Goal: Task Accomplishment & Management: Use online tool/utility

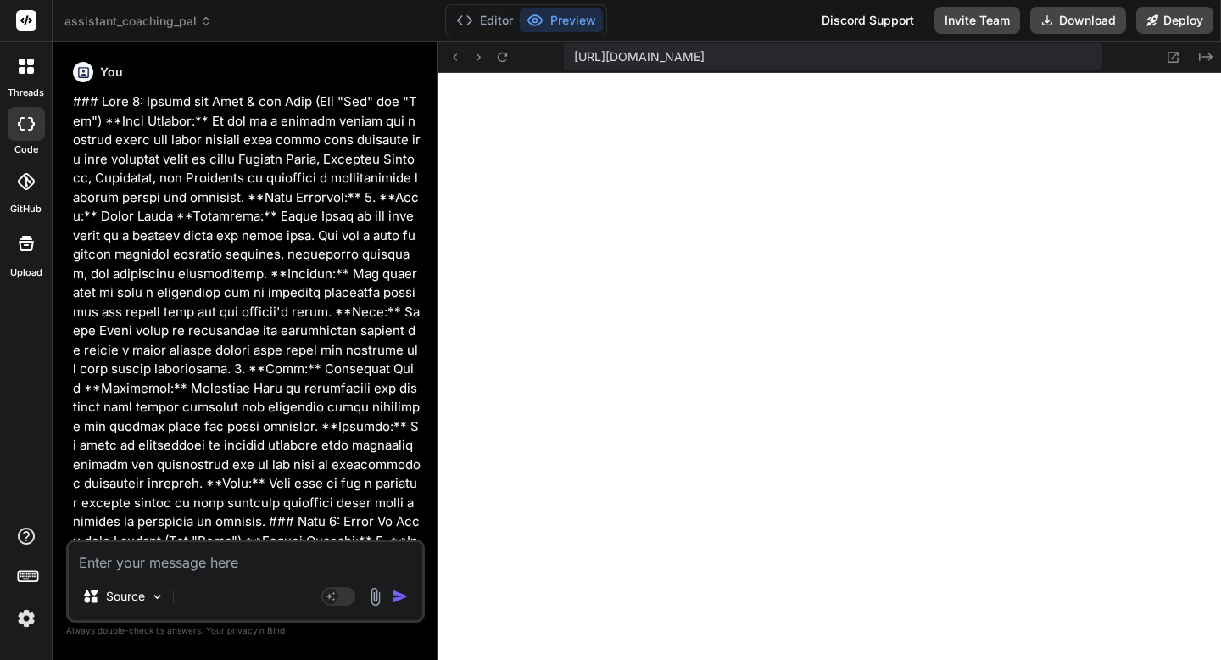
scroll to position [4158, 0]
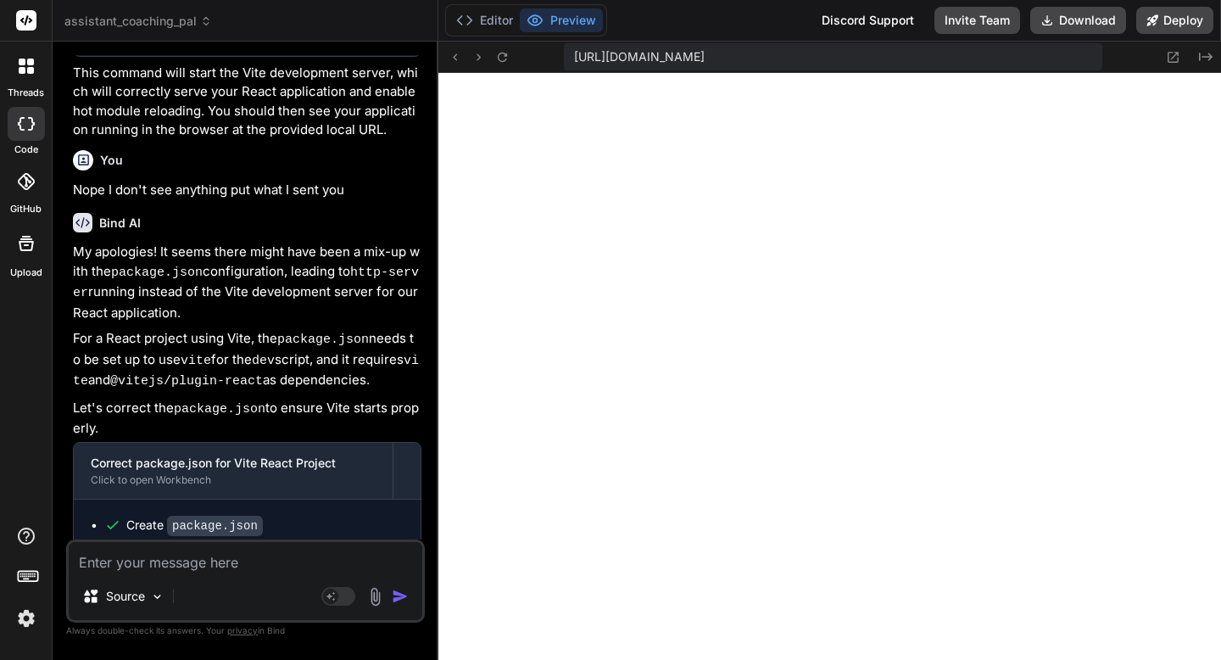
click at [34, 619] on img at bounding box center [26, 618] width 29 height 29
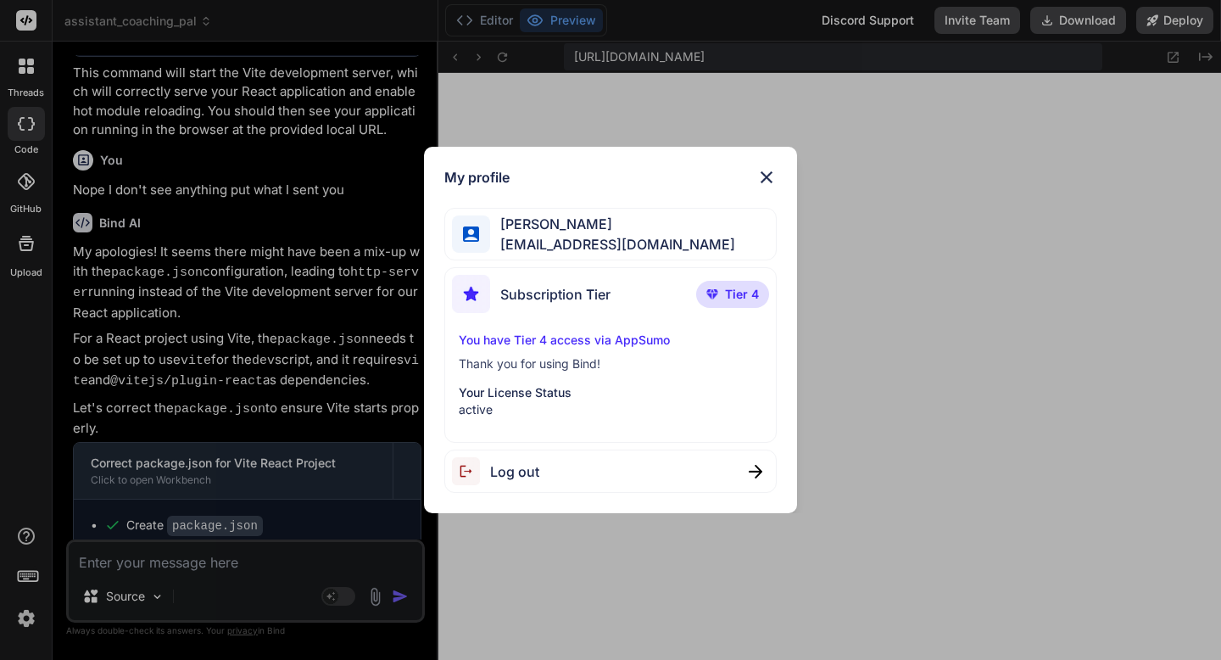
click at [34, 619] on div "My profile [PERSON_NAME] [EMAIL_ADDRESS][DOMAIN_NAME] Subscription Tier Tier 4 …" at bounding box center [610, 330] width 1221 height 660
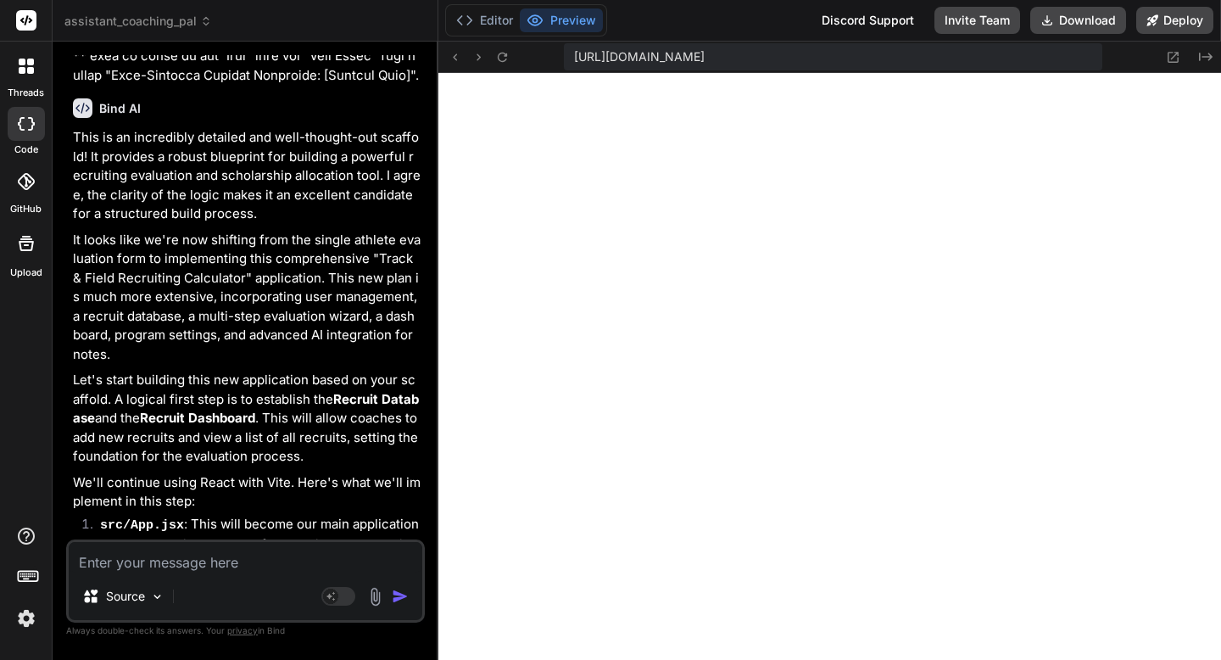
scroll to position [10440, 0]
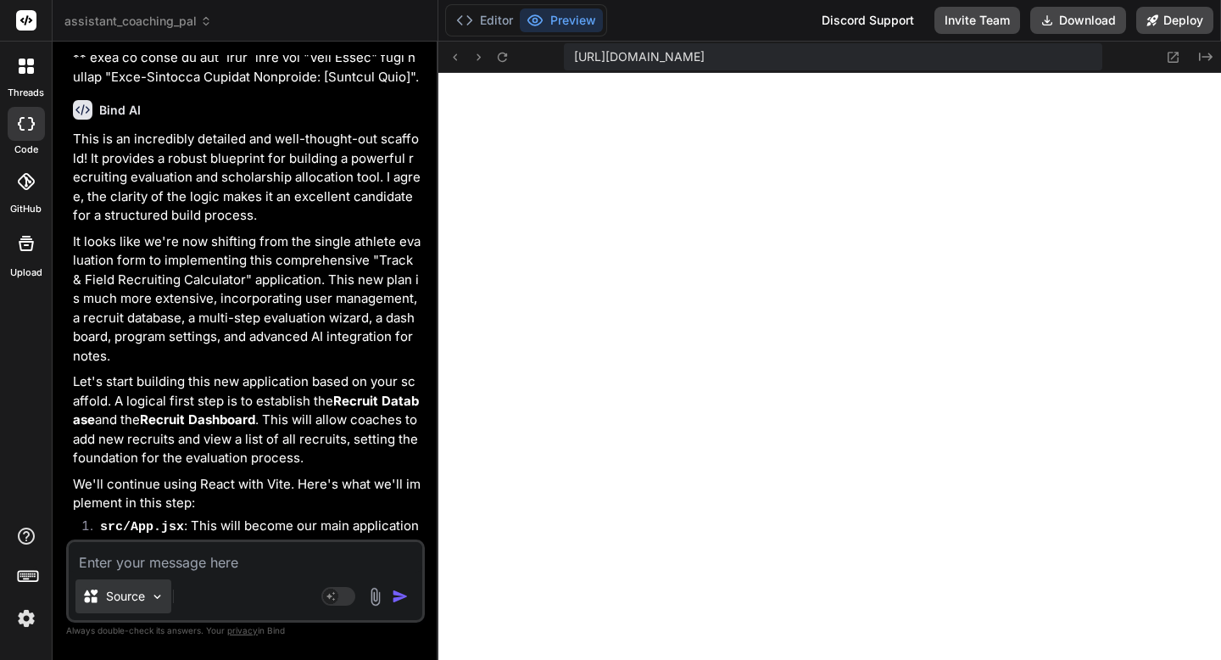
click at [124, 588] on p "Source" at bounding box center [125, 596] width 39 height 17
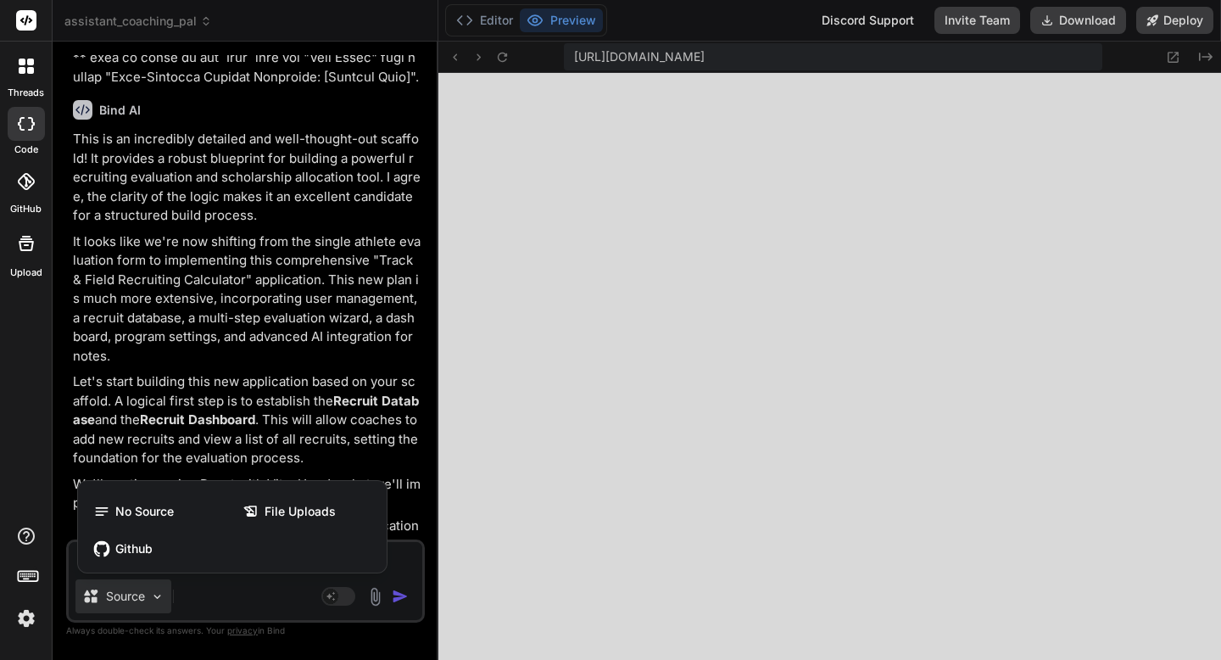
click at [124, 588] on div at bounding box center [610, 330] width 1221 height 660
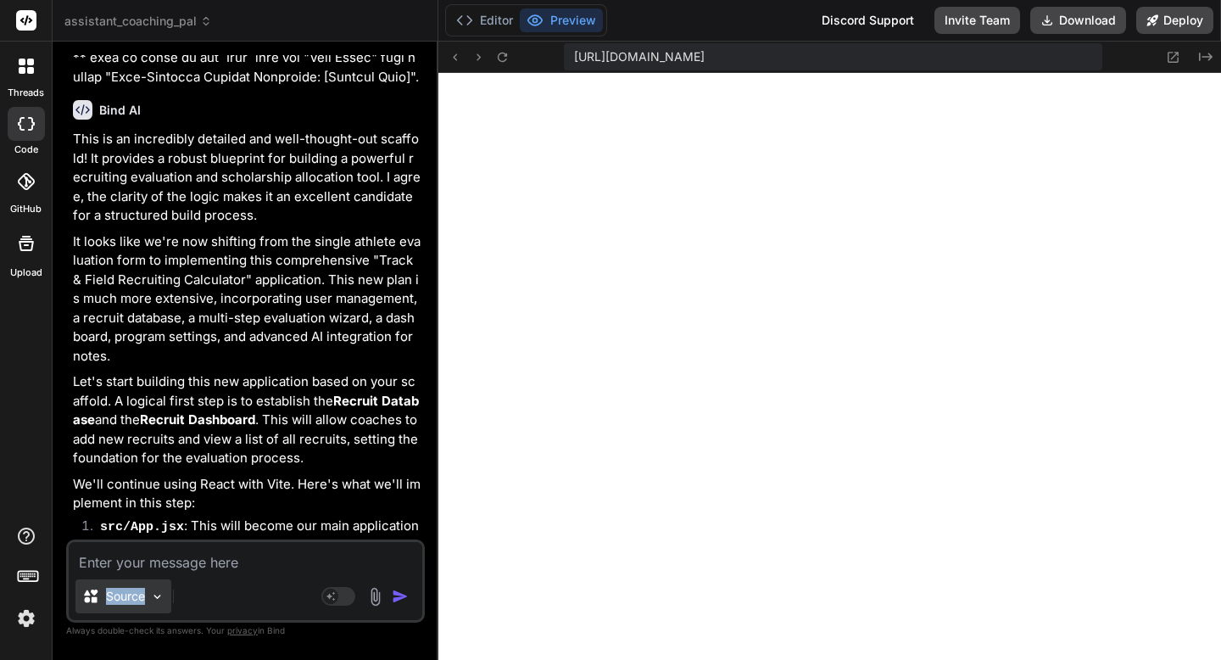
click at [124, 588] on p "Source" at bounding box center [125, 596] width 39 height 17
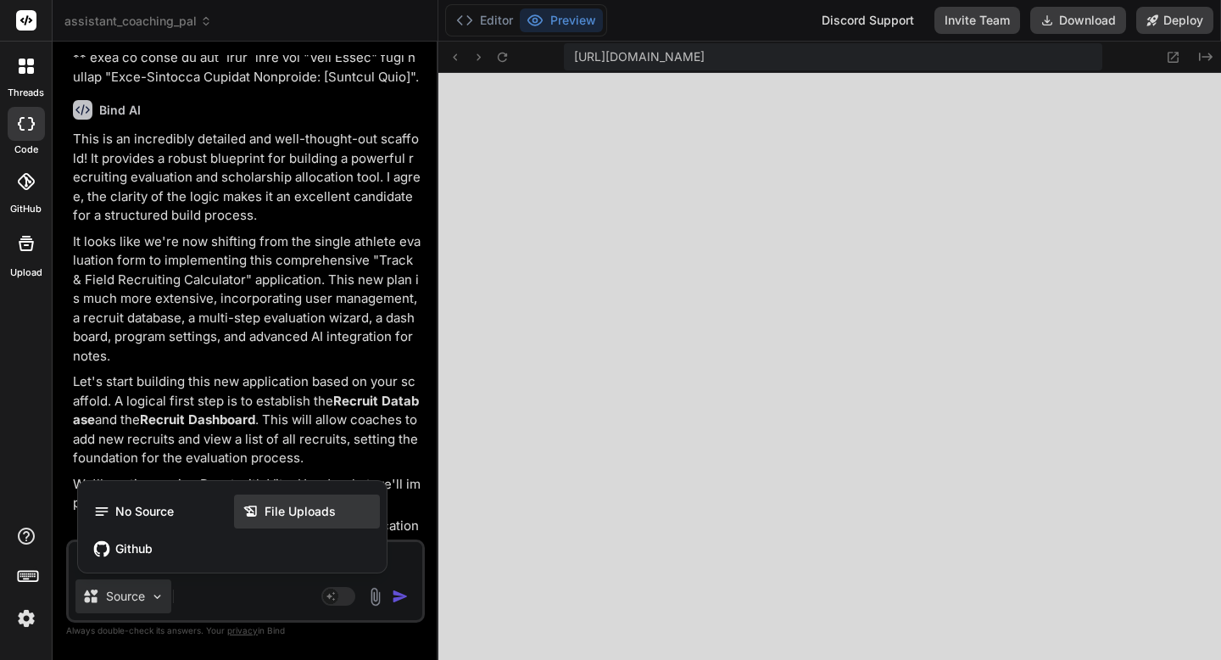
click at [271, 517] on span "File Uploads" at bounding box center [300, 511] width 71 height 17
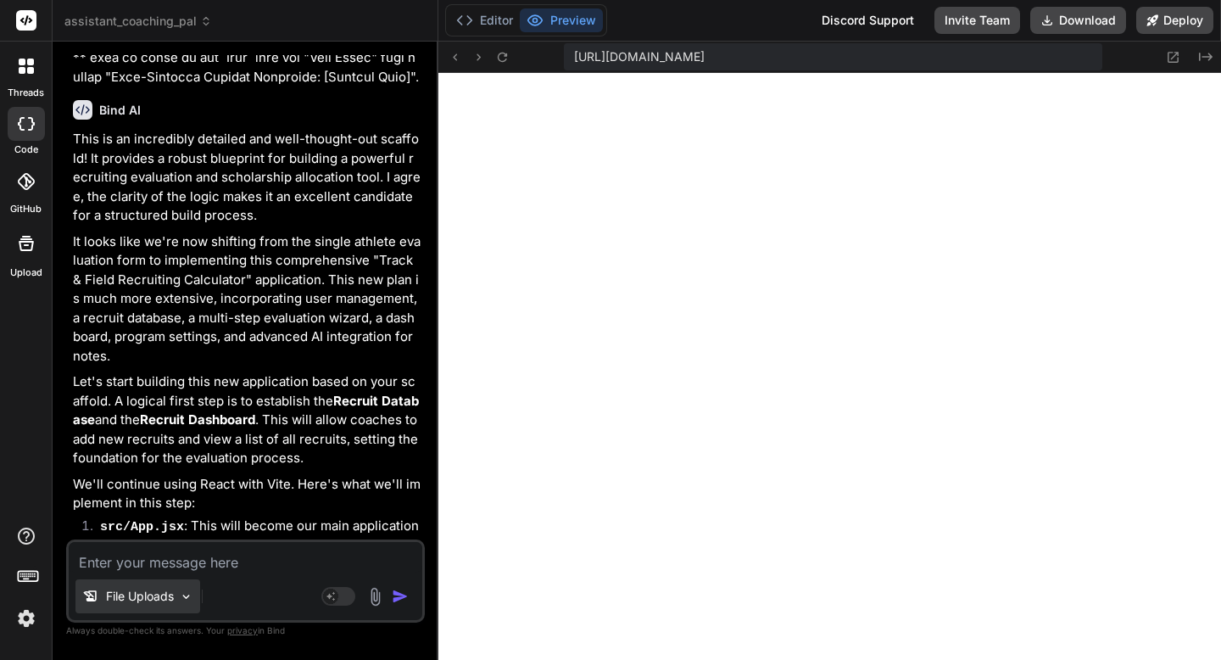
click at [164, 595] on p "File Uploads" at bounding box center [140, 596] width 68 height 17
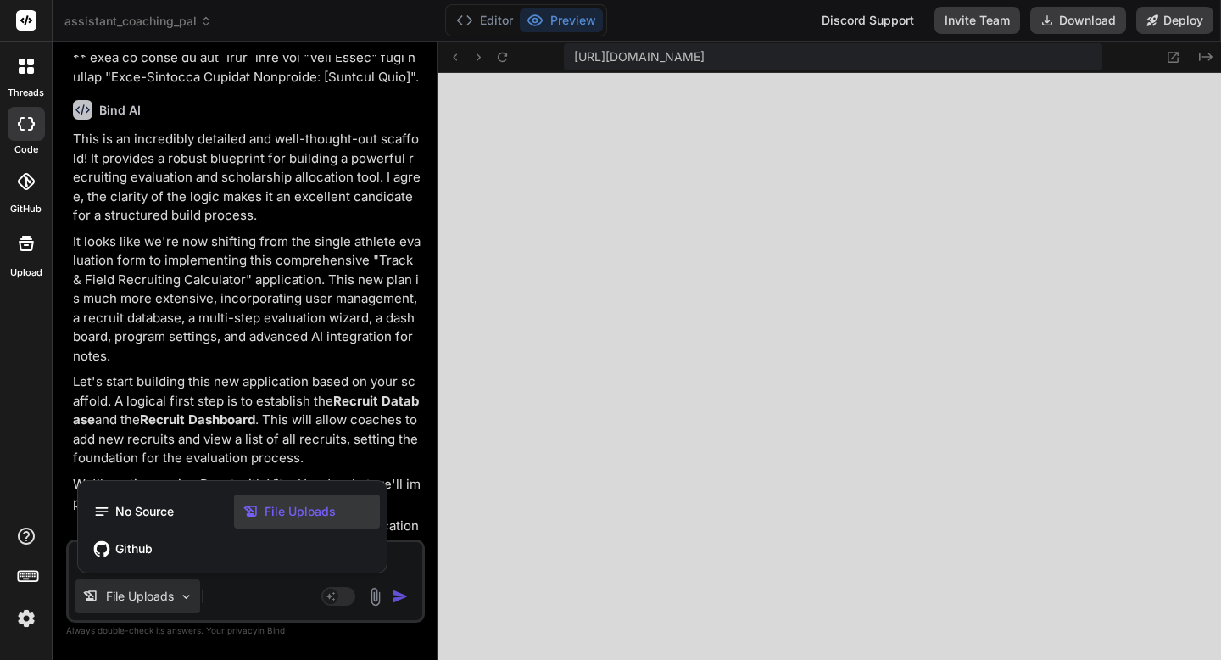
click at [164, 595] on div at bounding box center [610, 330] width 1221 height 660
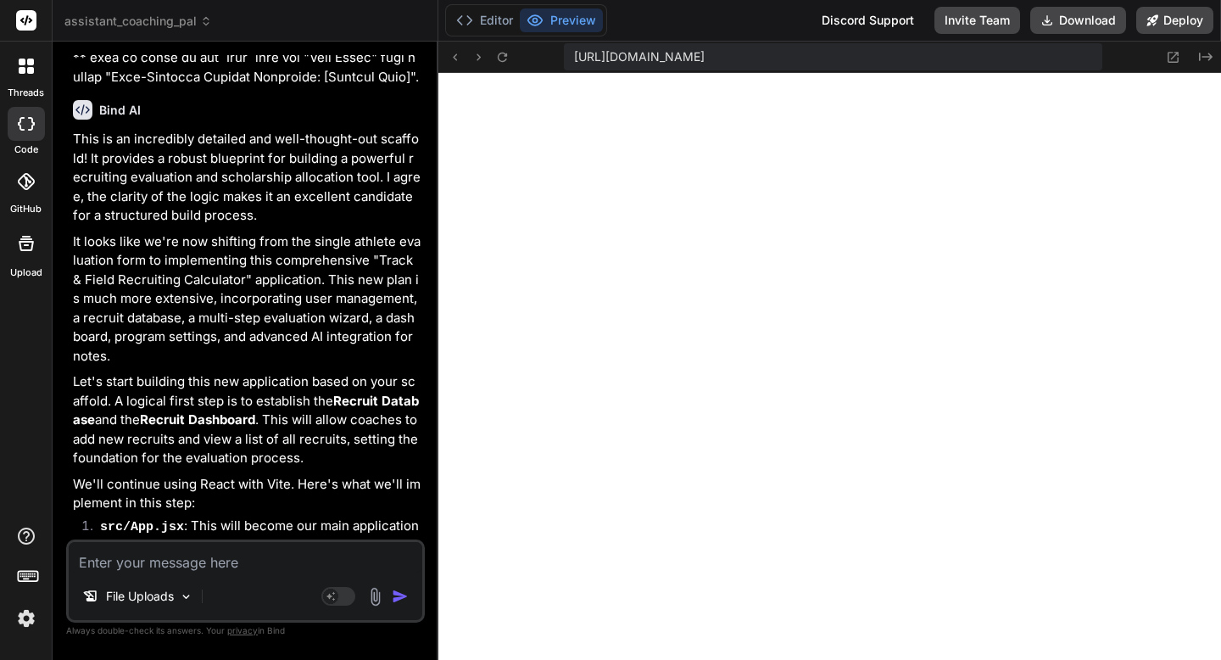
click at [22, 254] on div at bounding box center [26, 243] width 41 height 41
type textarea "x"
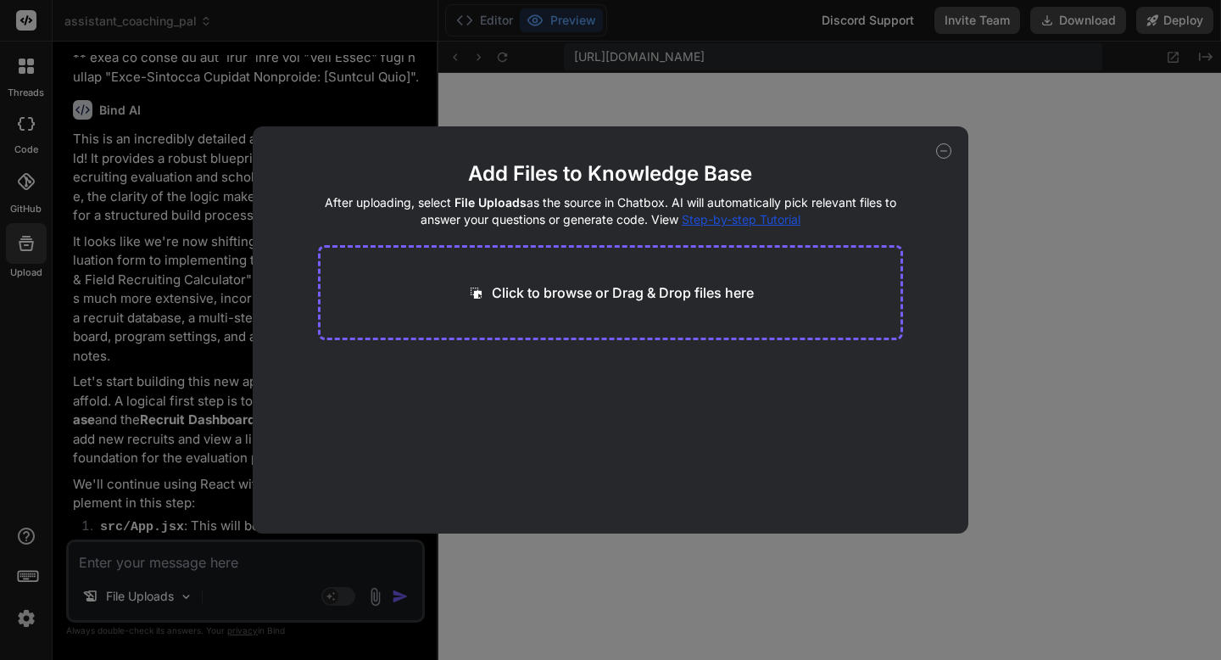
click at [733, 223] on span "Step-by-step Tutorial" at bounding box center [741, 219] width 119 height 14
